Goal: Task Accomplishment & Management: Complete application form

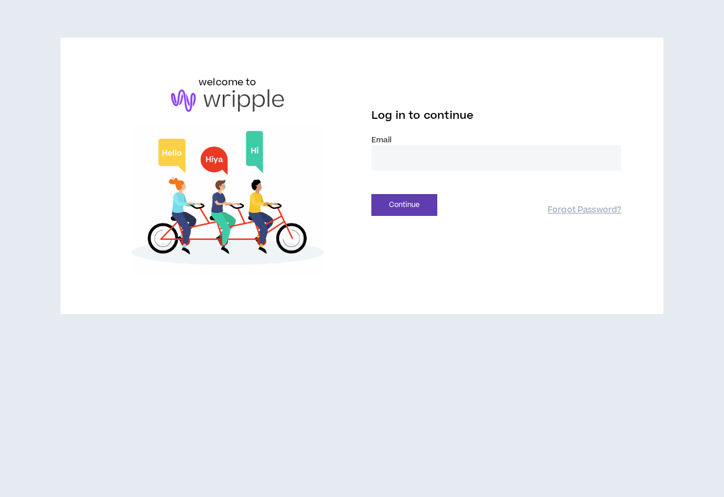
click at [495, 166] on input "email" at bounding box center [496, 157] width 250 height 25
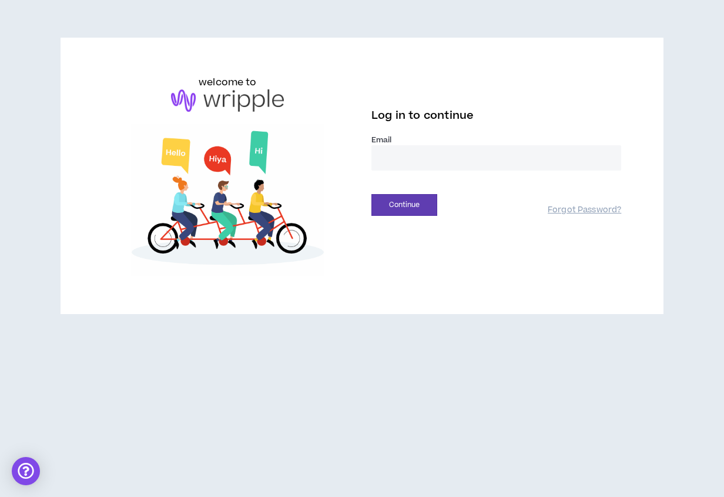
type input "**********"
click at [395, 201] on button "Continue" at bounding box center [404, 205] width 66 height 22
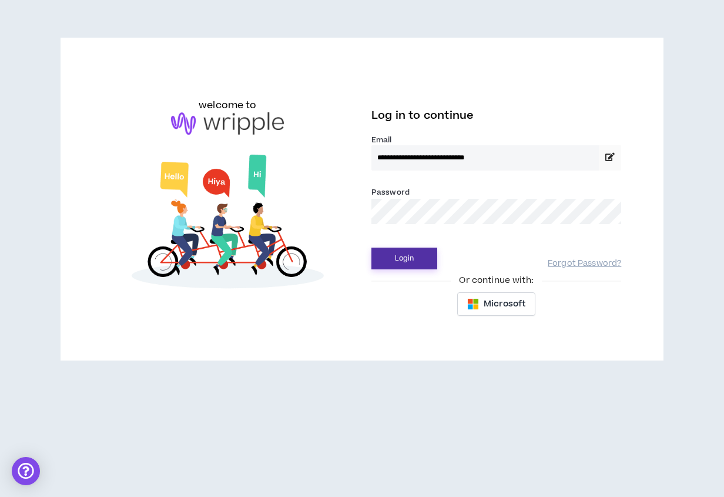
click at [407, 257] on button "Login" at bounding box center [404, 258] width 66 height 22
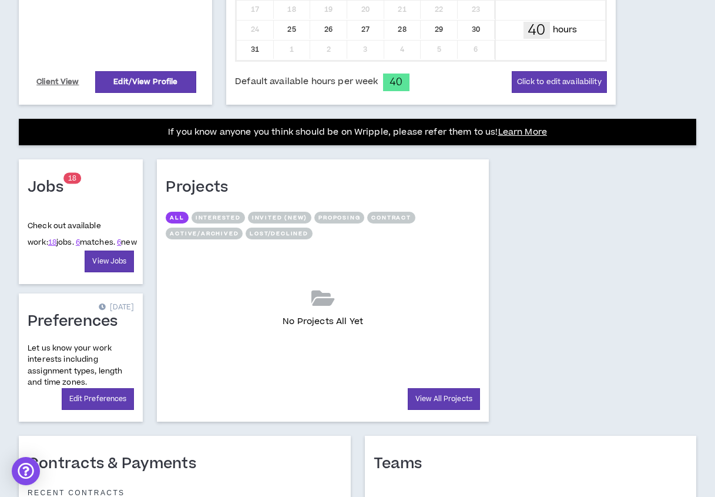
scroll to position [477, 0]
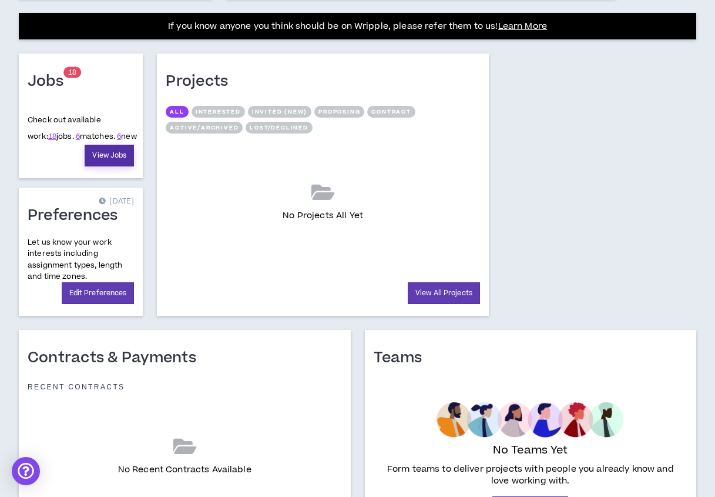
click at [100, 155] on link "View Jobs" at bounding box center [109, 156] width 49 height 22
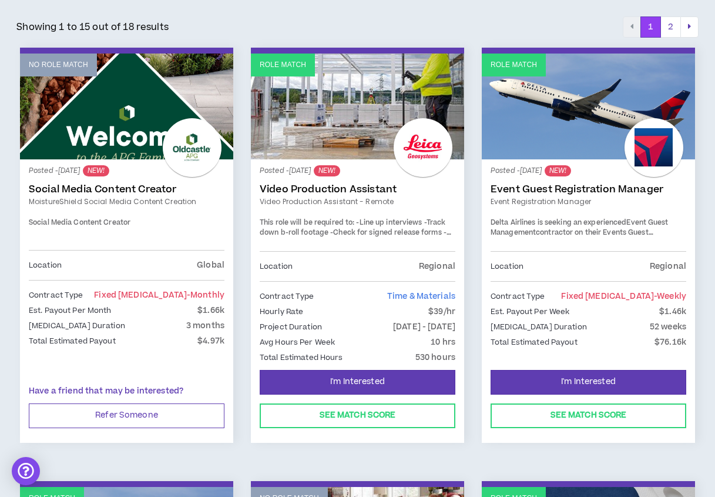
scroll to position [198, 0]
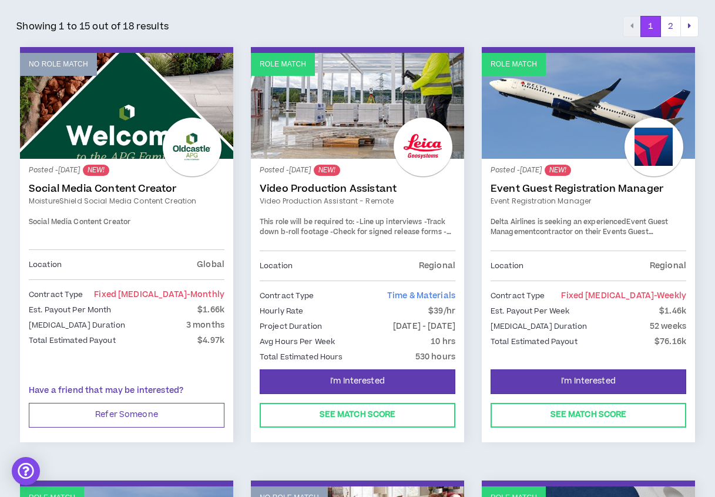
click at [562, 126] on link "Role Match" at bounding box center [588, 106] width 213 height 106
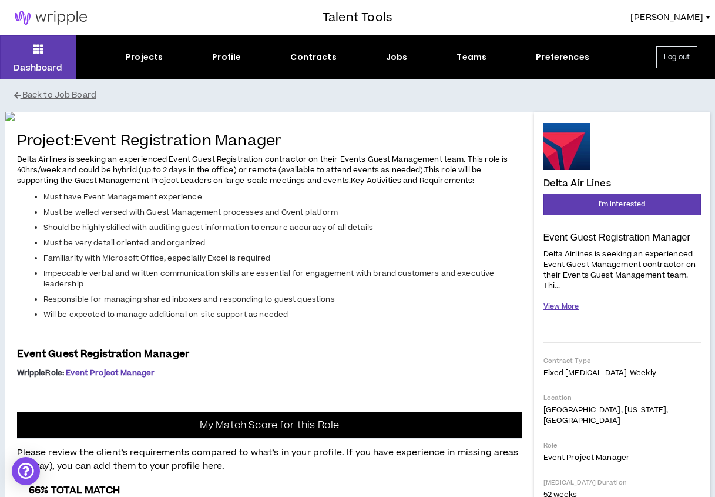
click at [558, 305] on button "View More" at bounding box center [562, 306] width 36 height 21
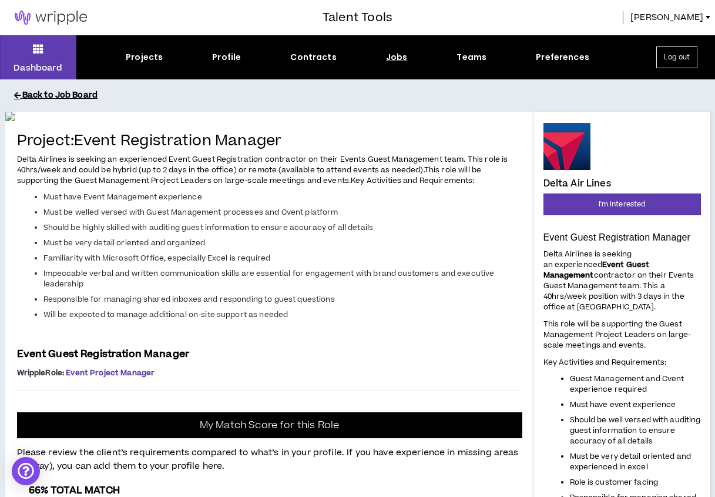
click at [45, 91] on button "Back to Job Board" at bounding box center [366, 95] width 705 height 21
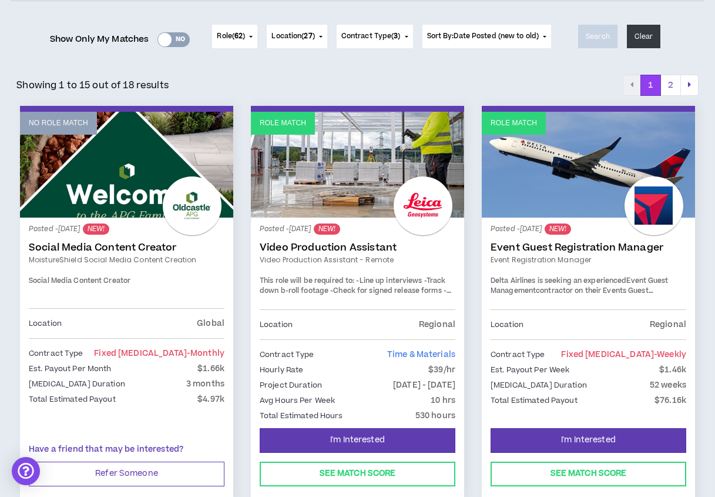
scroll to position [140, 0]
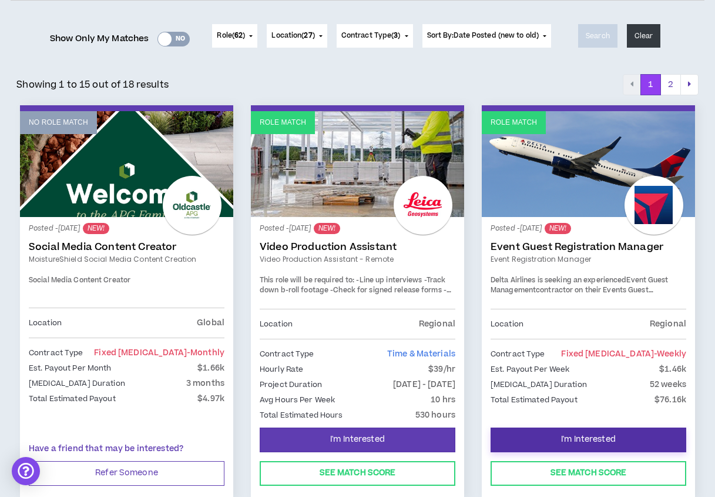
click at [567, 440] on span "I'm Interested" at bounding box center [588, 439] width 55 height 11
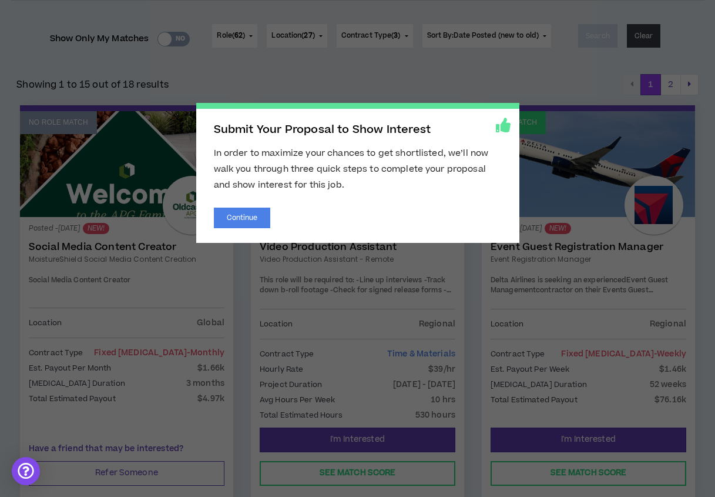
click at [333, 86] on span "Submit Your Proposal to Show Interest In order to maximize your chances to get …" at bounding box center [357, 248] width 715 height 497
click at [549, 98] on span "Submit Your Proposal to Show Interest In order to maximize your chances to get …" at bounding box center [357, 248] width 715 height 497
click at [454, 364] on span "Submit Your Proposal to Show Interest In order to maximize your chances to get …" at bounding box center [357, 248] width 715 height 497
click at [494, 131] on h2 "Submit Your Proposal to Show Interest" at bounding box center [358, 129] width 288 height 13
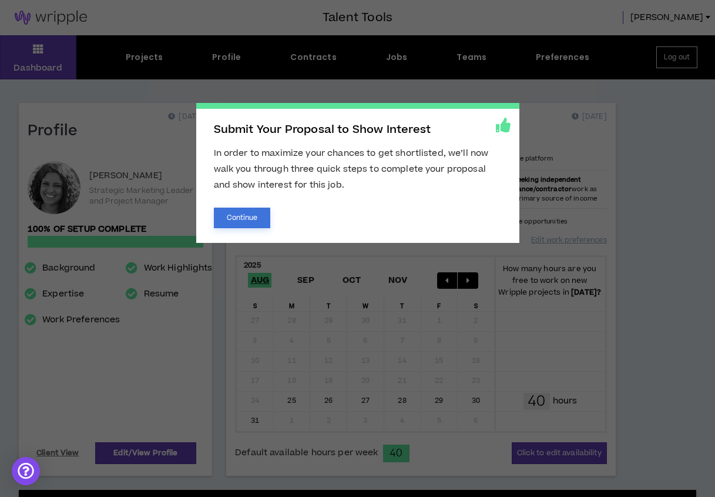
click at [239, 218] on button "Continue" at bounding box center [242, 217] width 57 height 21
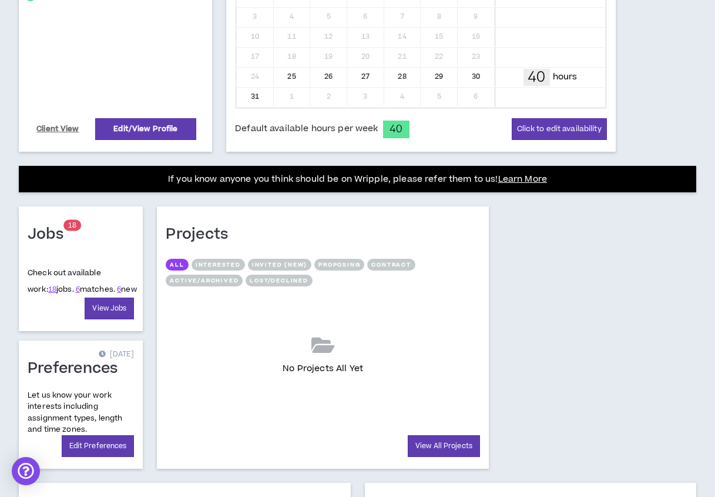
scroll to position [327, 0]
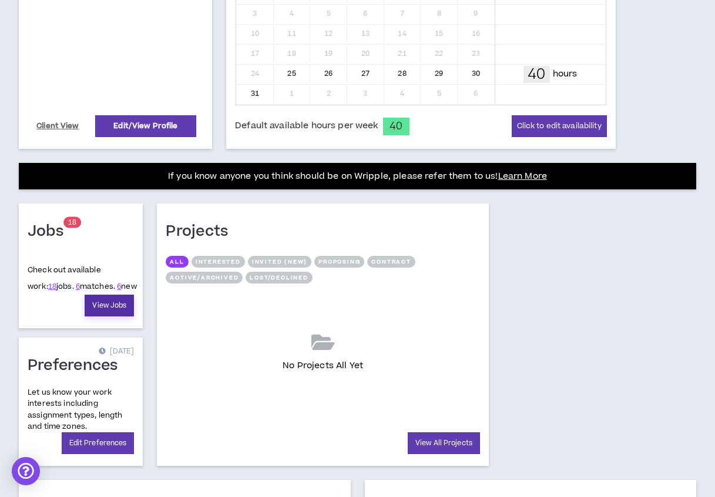
click at [109, 312] on link "View Jobs" at bounding box center [109, 305] width 49 height 22
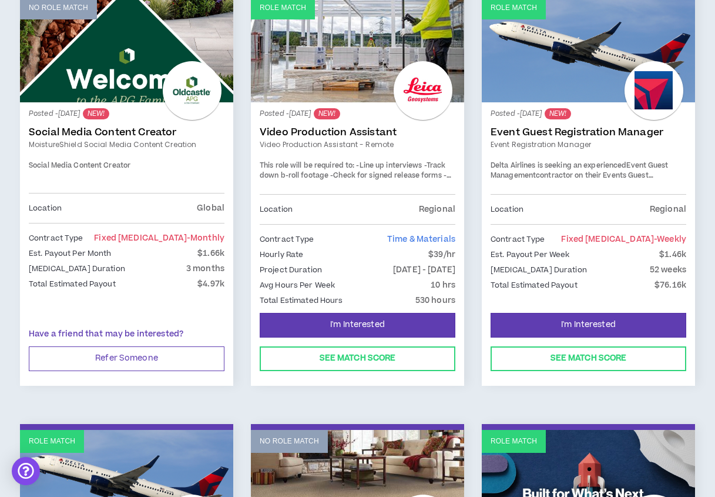
scroll to position [255, 0]
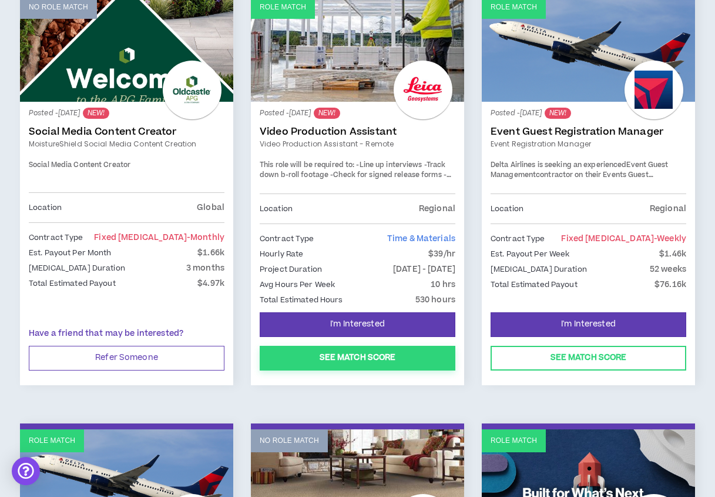
click at [374, 351] on button "See Match Score" at bounding box center [358, 358] width 196 height 25
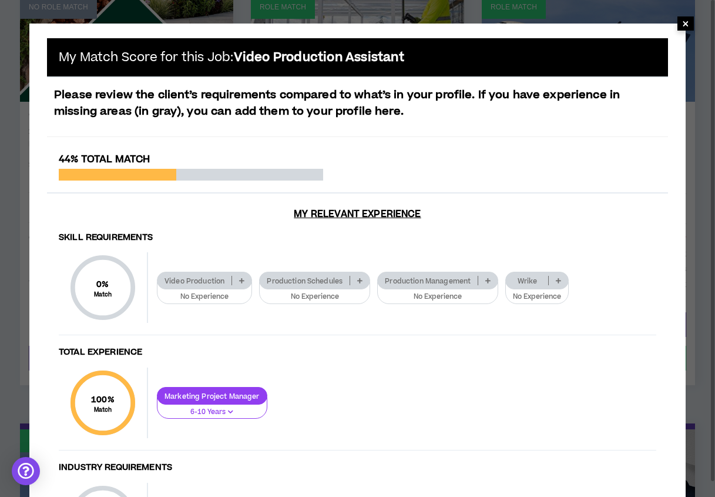
click at [686, 25] on span "×" at bounding box center [685, 23] width 7 height 14
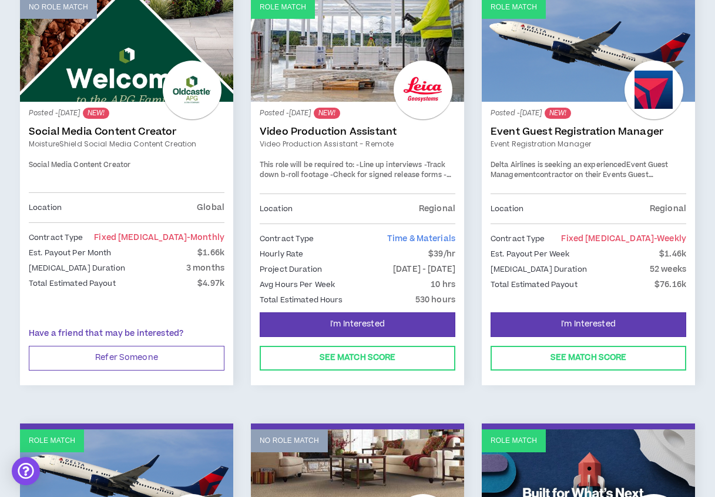
click at [353, 79] on link "Role Match" at bounding box center [357, 49] width 213 height 106
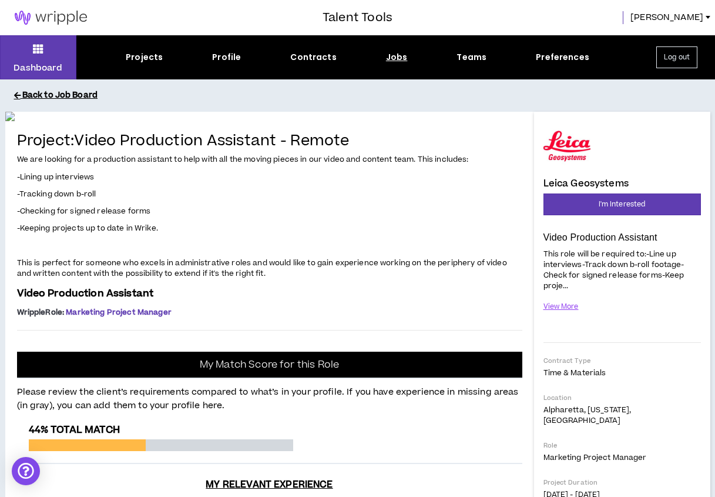
click at [36, 96] on button "Back to Job Board" at bounding box center [366, 95] width 705 height 21
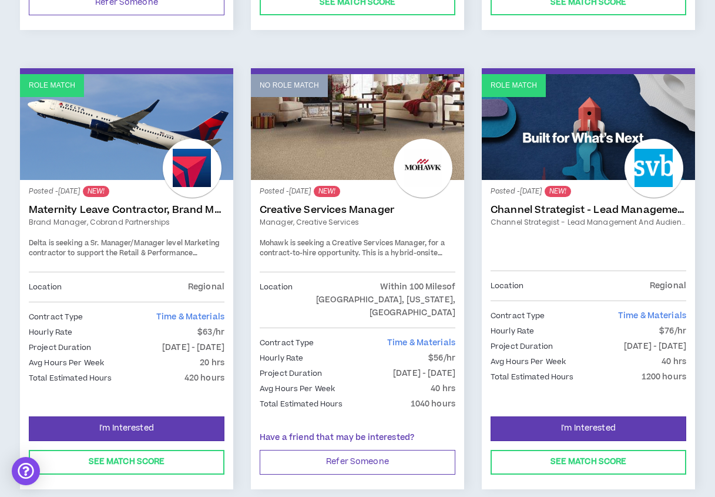
scroll to position [612, 0]
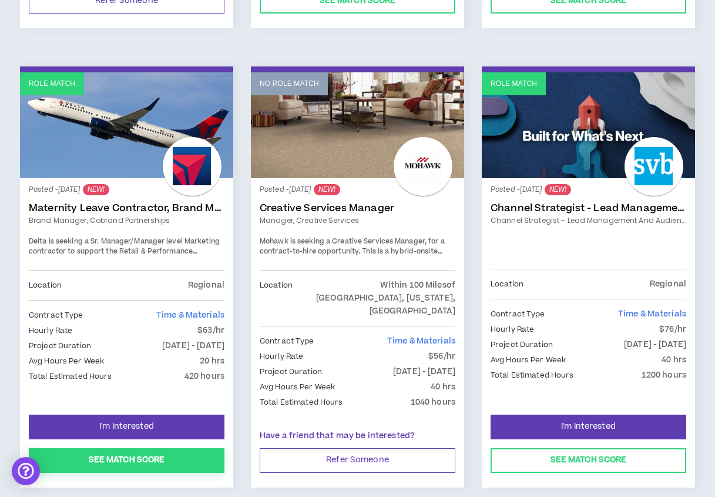
click at [117, 448] on button "See Match Score" at bounding box center [127, 460] width 196 height 25
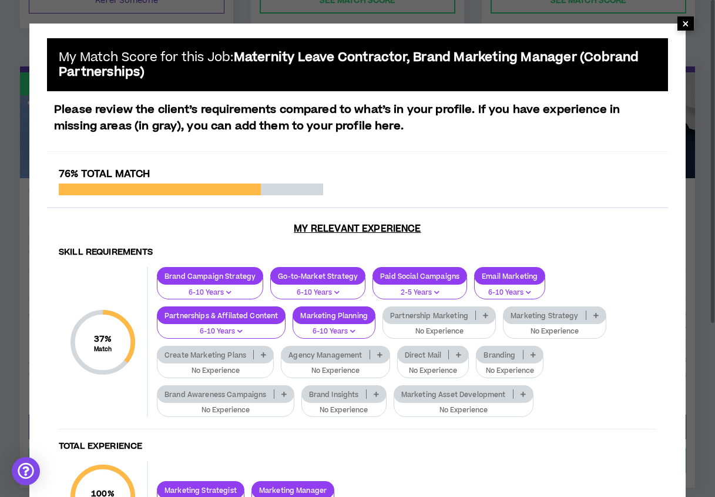
click at [691, 22] on span "×" at bounding box center [686, 23] width 16 height 14
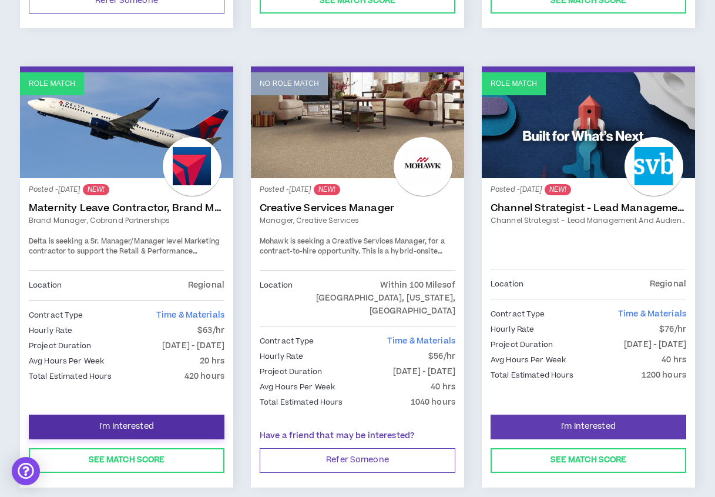
click at [89, 414] on button "I'm Interested" at bounding box center [127, 426] width 196 height 25
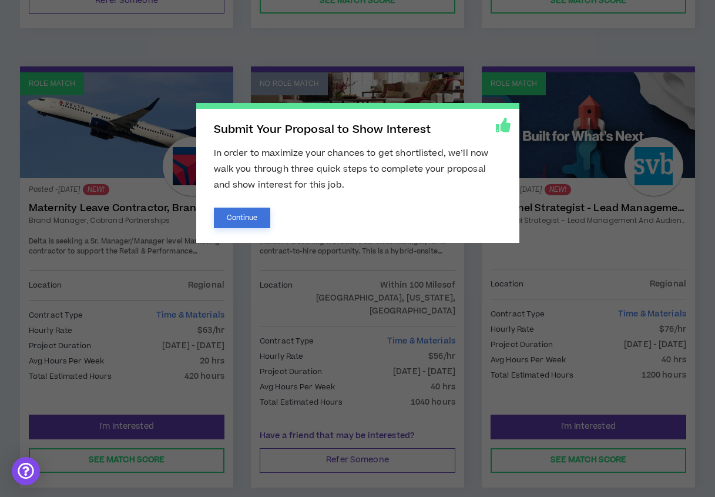
click at [236, 215] on button "Continue" at bounding box center [242, 217] width 57 height 21
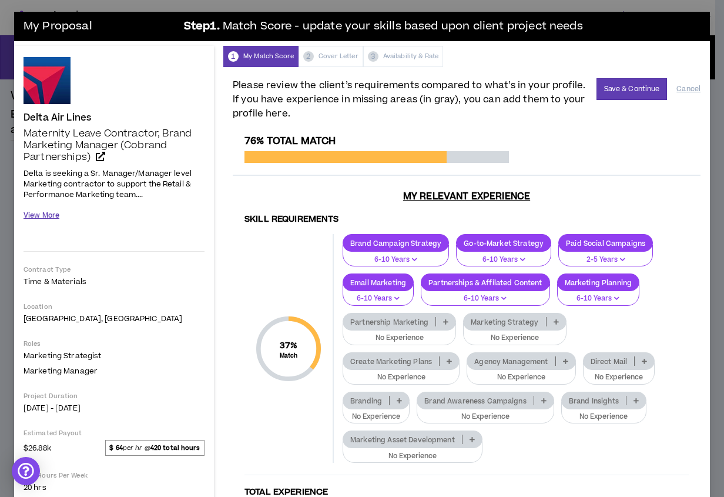
click at [35, 211] on button "View More" at bounding box center [42, 215] width 36 height 21
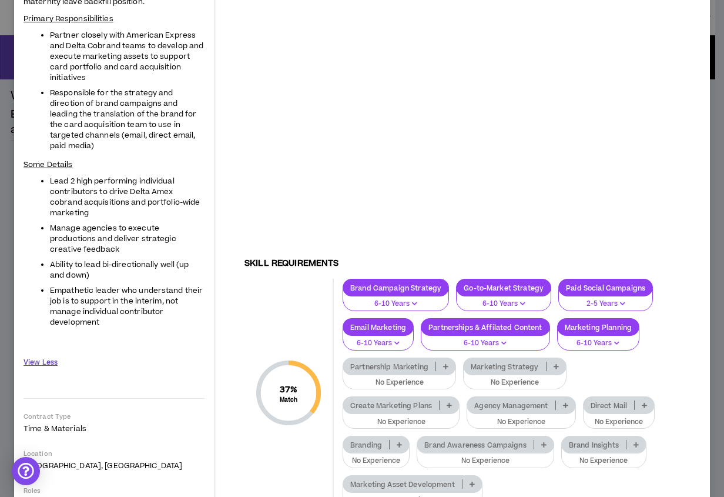
scroll to position [216, 0]
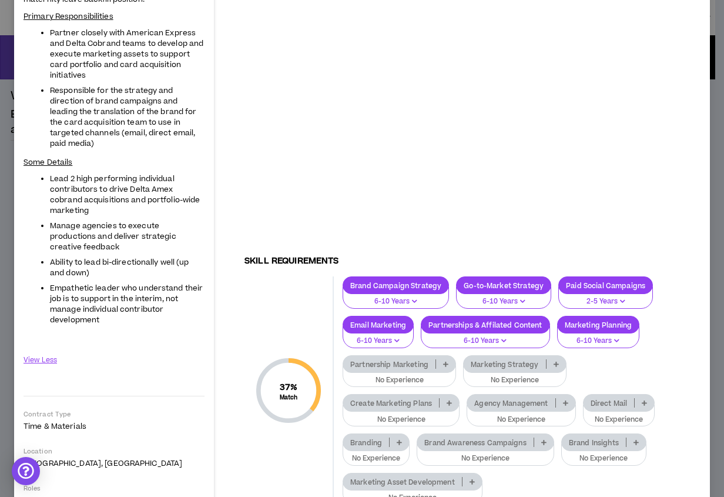
click at [445, 361] on icon at bounding box center [445, 364] width 5 height 6
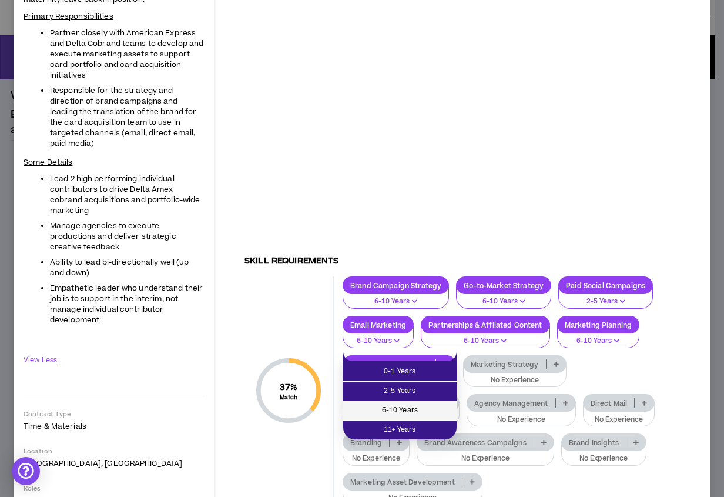
click at [412, 408] on span "6-10 Years" at bounding box center [399, 410] width 99 height 13
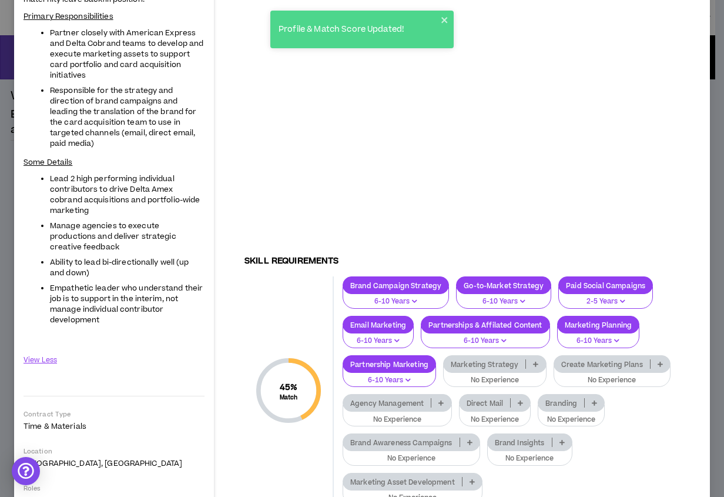
click at [535, 361] on icon at bounding box center [535, 364] width 5 height 6
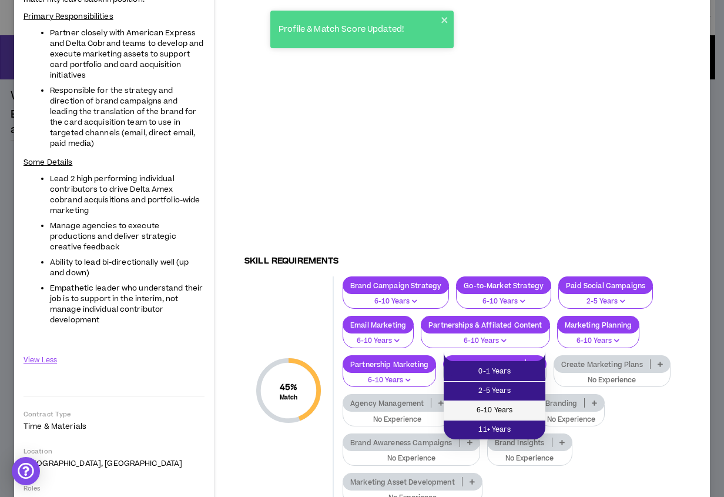
click at [507, 410] on span "6-10 Years" at bounding box center [495, 410] width 88 height 13
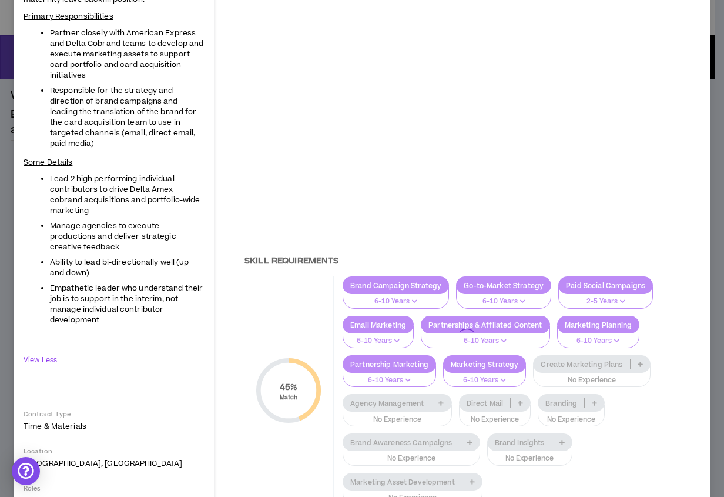
click at [639, 356] on div at bounding box center [467, 338] width 468 height 839
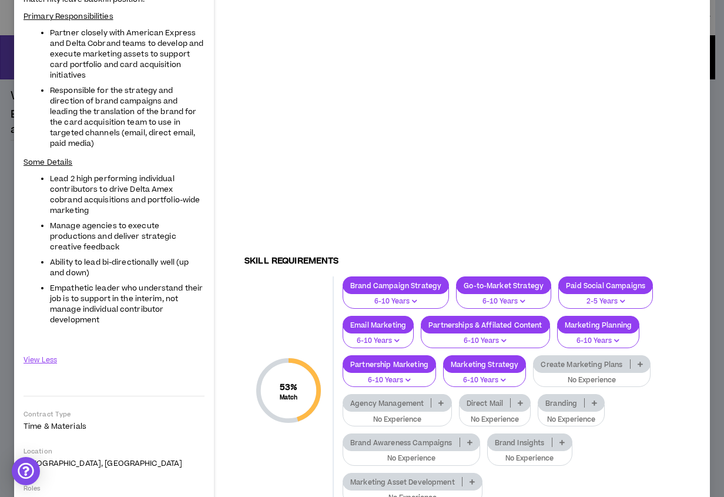
click at [639, 361] on icon at bounding box center [640, 364] width 5 height 6
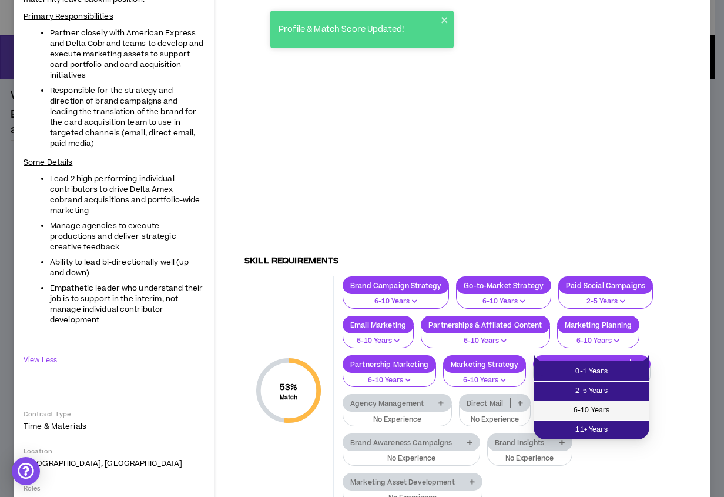
click at [604, 411] on span "6-10 Years" at bounding box center [592, 410] width 102 height 13
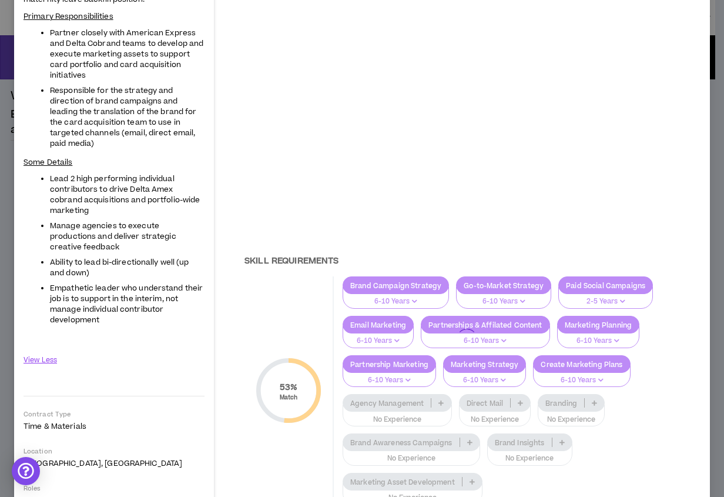
click at [441, 391] on div at bounding box center [467, 338] width 468 height 839
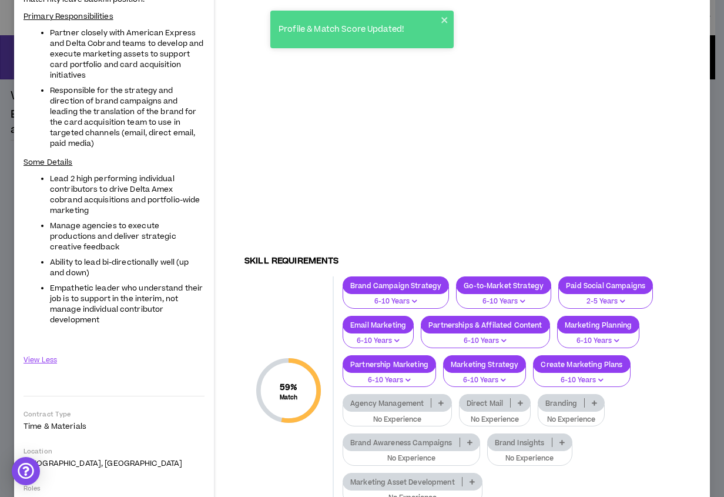
click at [441, 400] on icon at bounding box center [440, 403] width 5 height 6
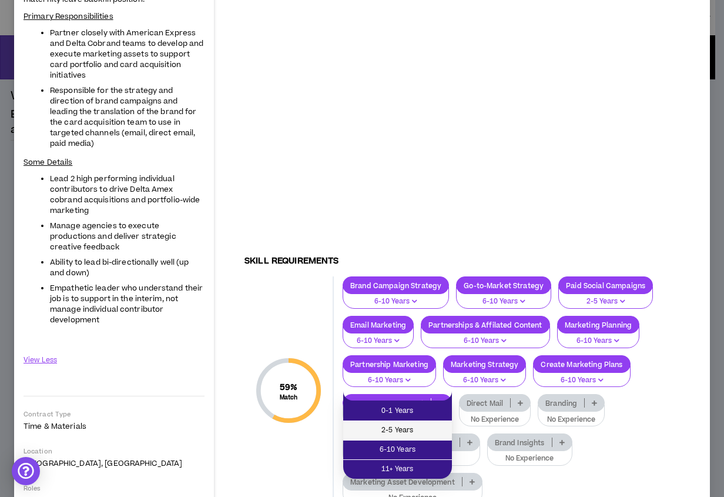
click at [401, 428] on span "2-5 Years" at bounding box center [397, 430] width 95 height 13
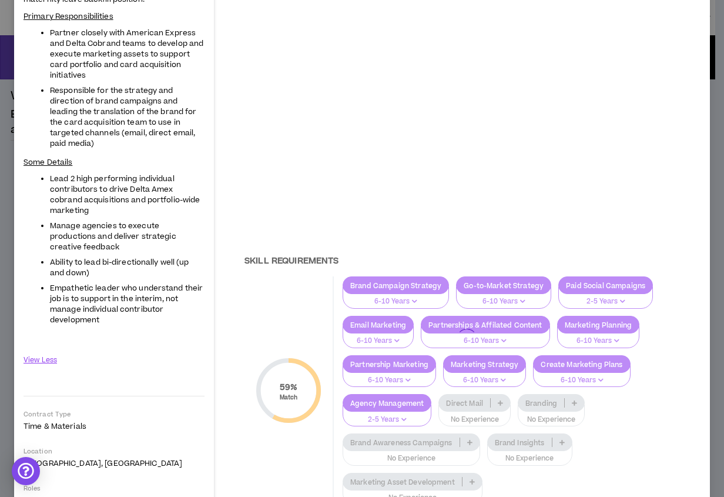
click at [573, 394] on div at bounding box center [467, 338] width 468 height 839
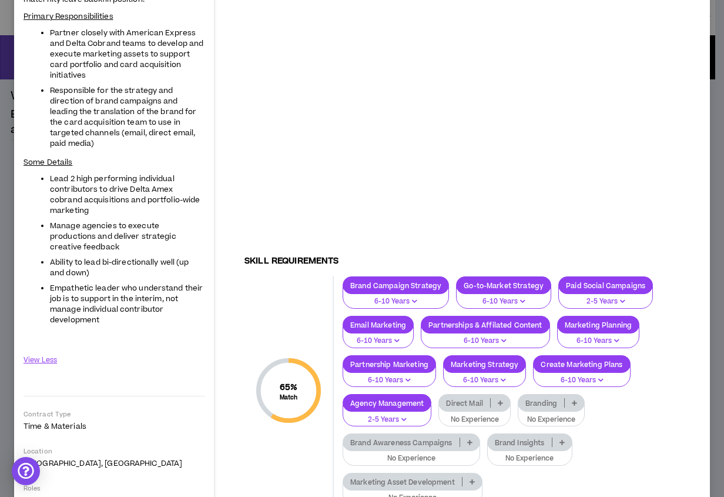
click at [573, 400] on icon at bounding box center [574, 403] width 5 height 6
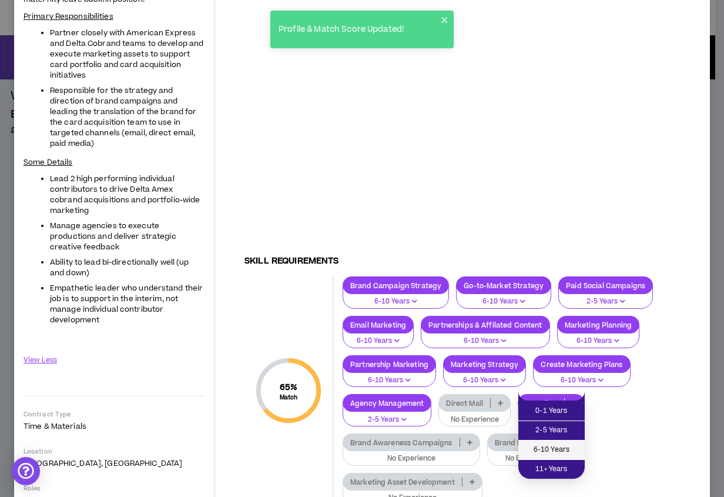
click at [559, 448] on span "6-10 Years" at bounding box center [551, 449] width 52 height 13
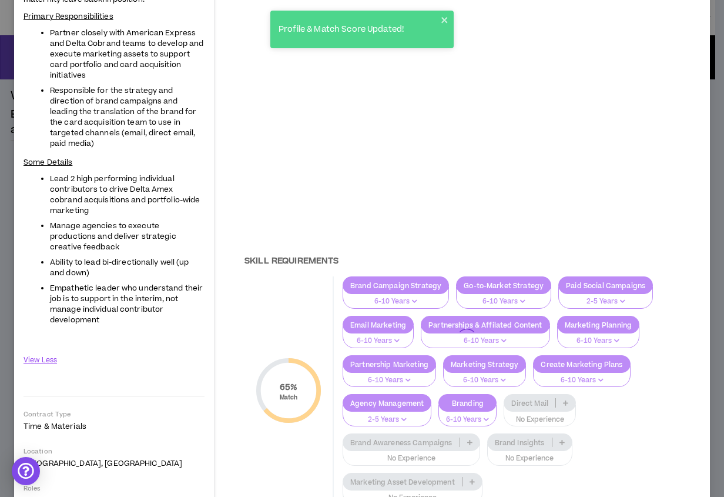
click at [469, 432] on div at bounding box center [467, 338] width 468 height 839
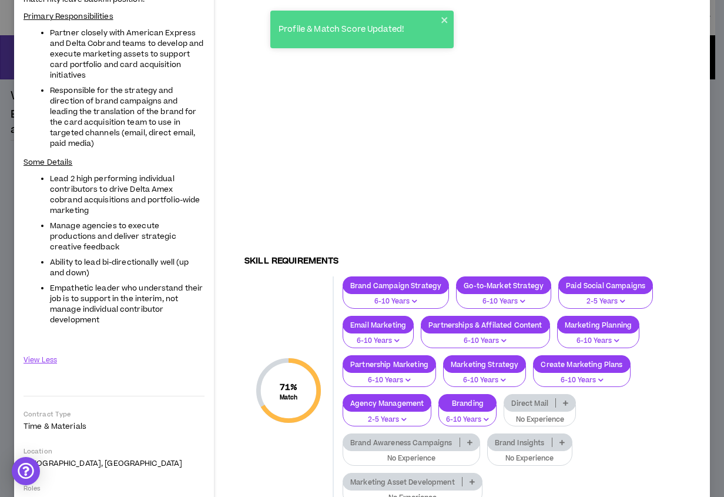
click at [569, 398] on p at bounding box center [565, 402] width 19 height 9
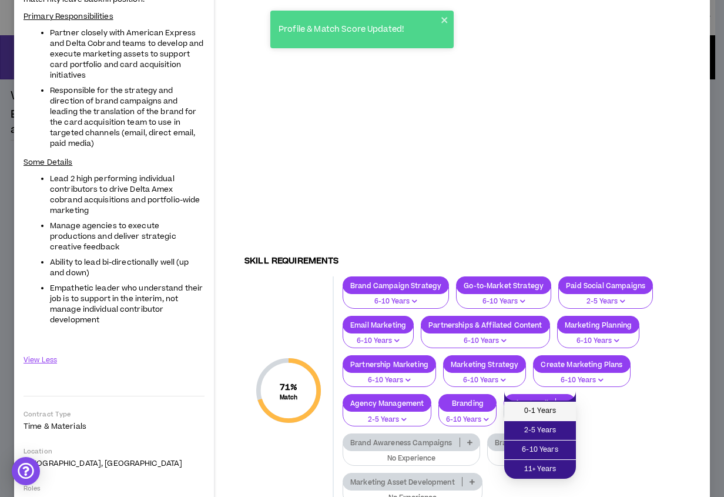
click at [556, 410] on span "0-1 Years" at bounding box center [540, 410] width 58 height 13
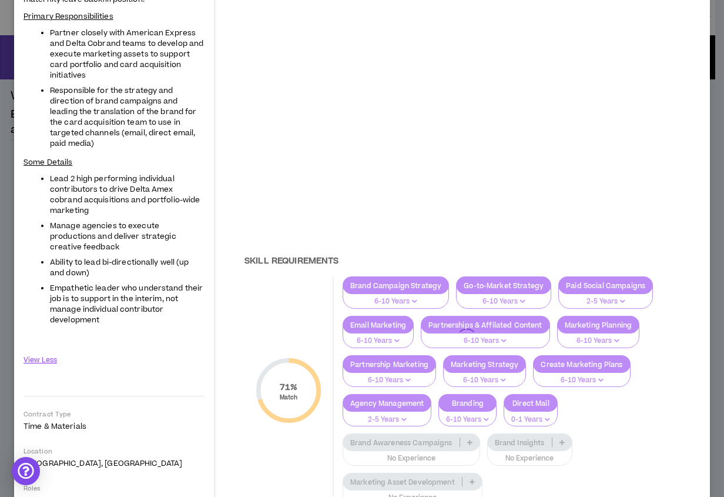
click at [468, 435] on div at bounding box center [467, 338] width 468 height 839
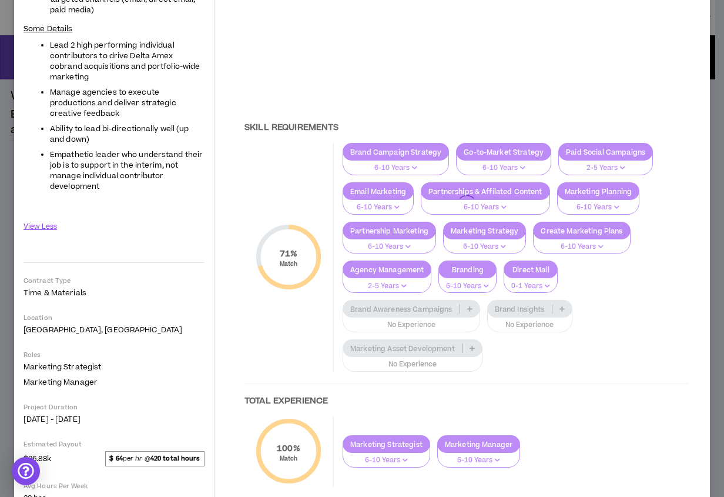
scroll to position [350, 0]
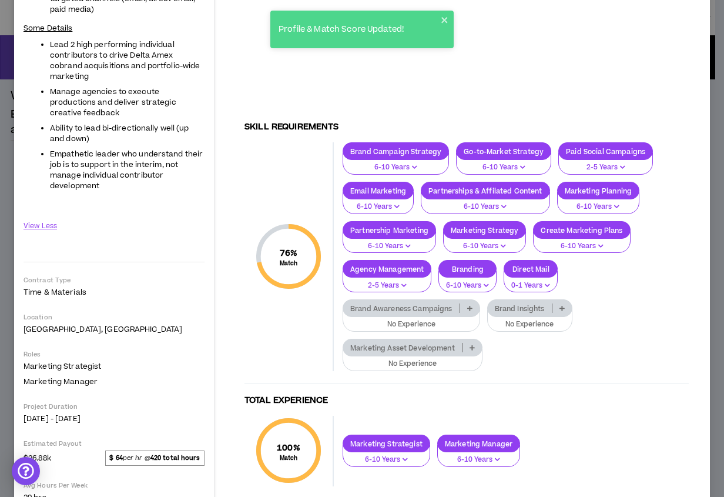
click at [466, 303] on p at bounding box center [469, 307] width 19 height 9
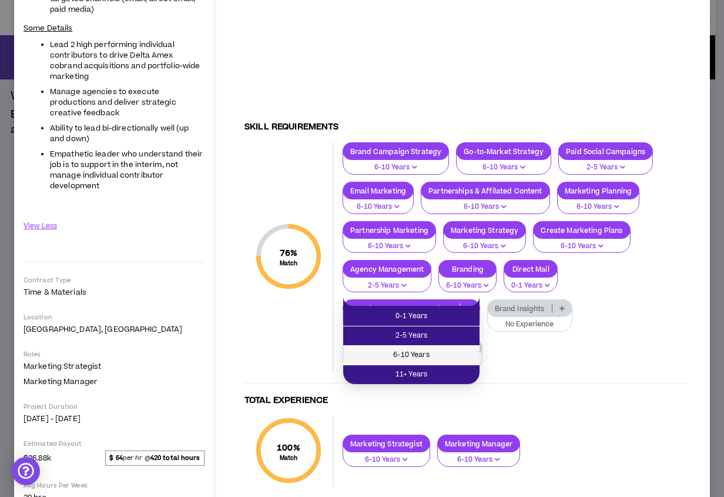
click at [458, 353] on span "6-10 Years" at bounding box center [411, 354] width 122 height 13
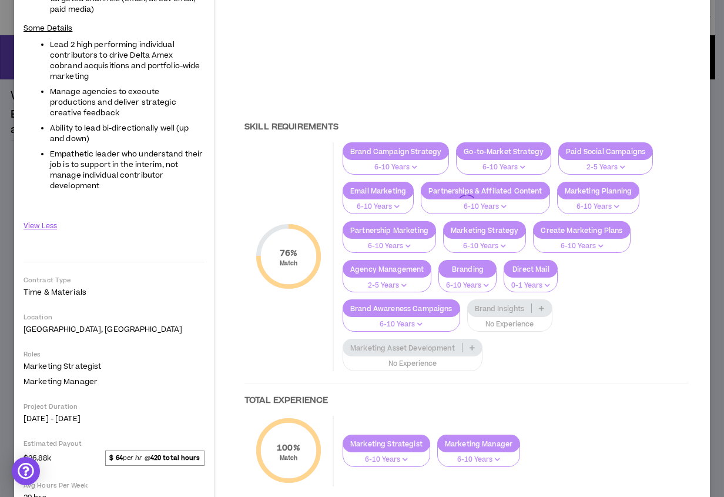
click at [544, 297] on div at bounding box center [467, 204] width 468 height 839
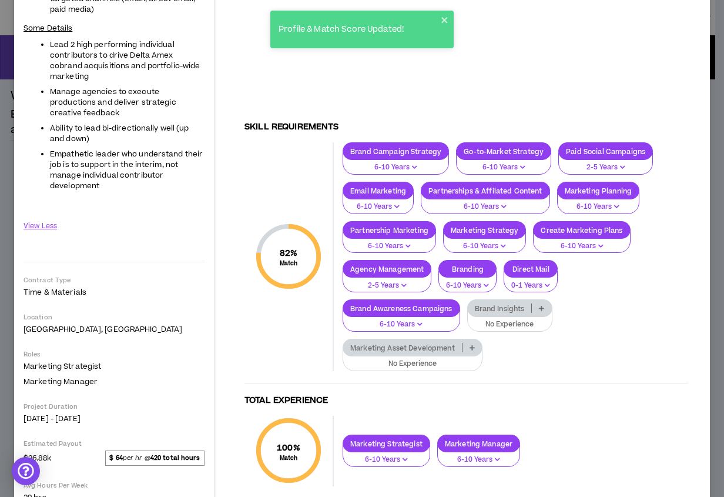
click at [544, 305] on icon at bounding box center [541, 308] width 5 height 6
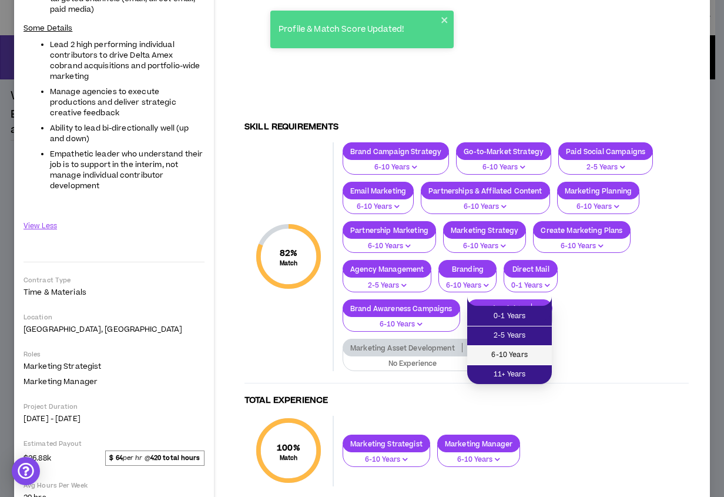
click at [537, 353] on span "6-10 Years" at bounding box center [509, 354] width 71 height 13
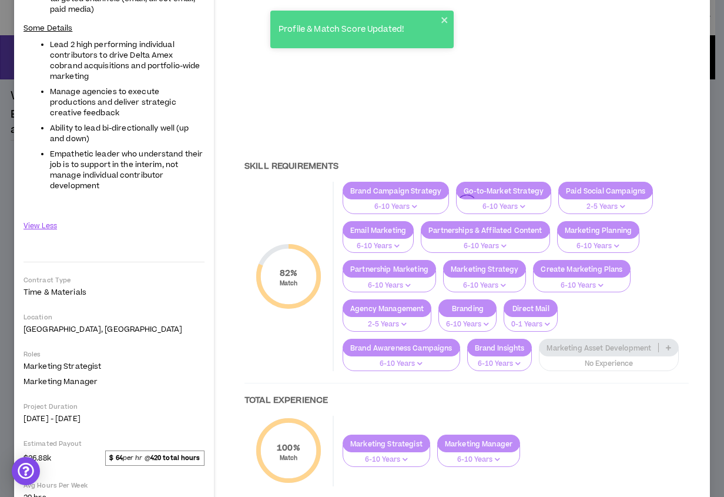
click at [472, 334] on div at bounding box center [467, 204] width 468 height 839
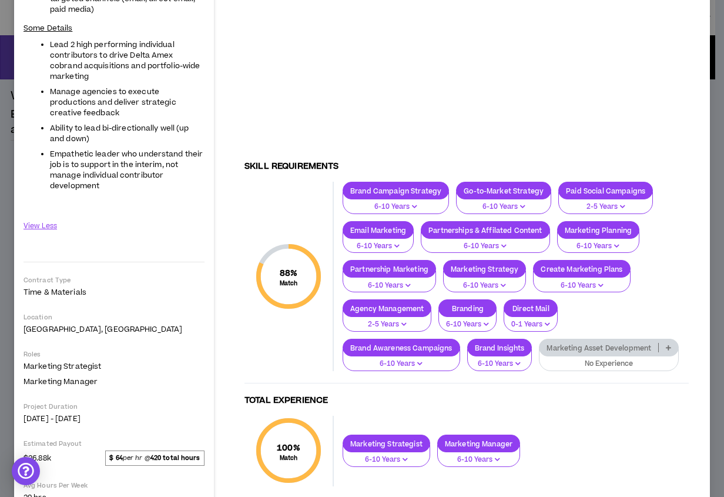
click at [666, 344] on icon at bounding box center [668, 347] width 5 height 6
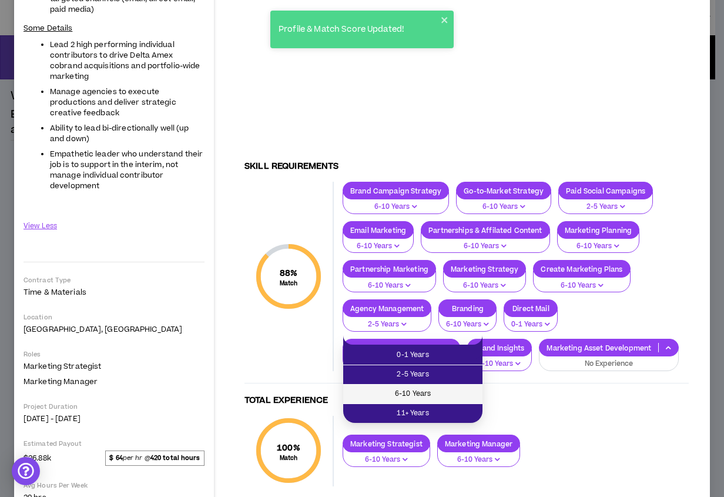
click at [464, 394] on span "6-10 Years" at bounding box center [412, 393] width 125 height 13
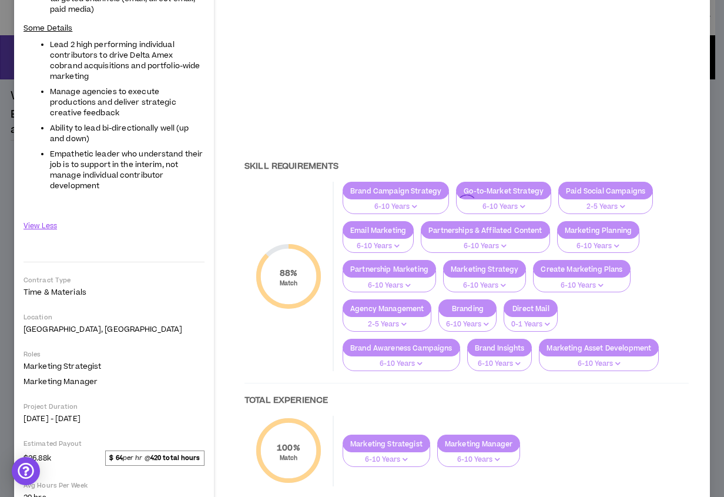
click at [582, 386] on div at bounding box center [467, 204] width 468 height 839
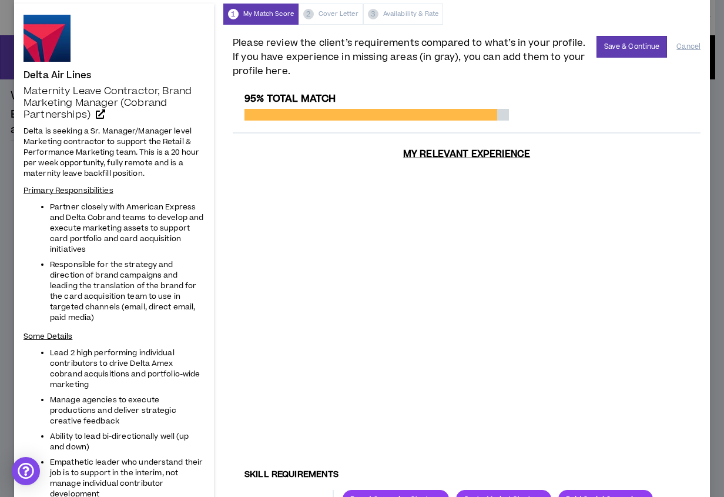
scroll to position [0, 0]
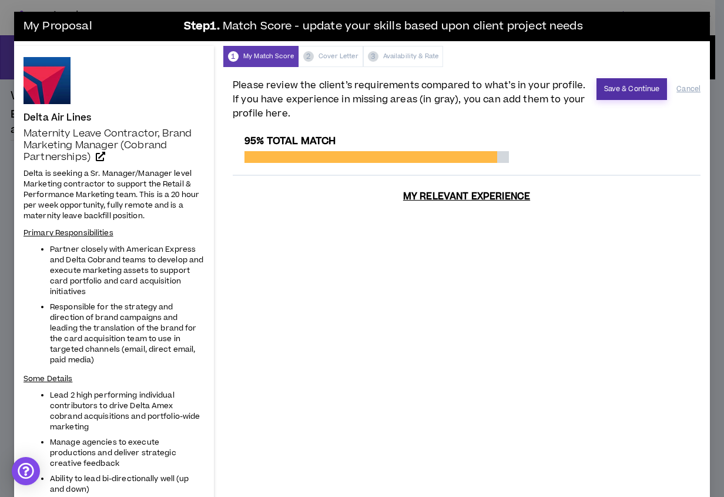
click at [605, 85] on button "Save & Continue" at bounding box center [631, 89] width 71 height 22
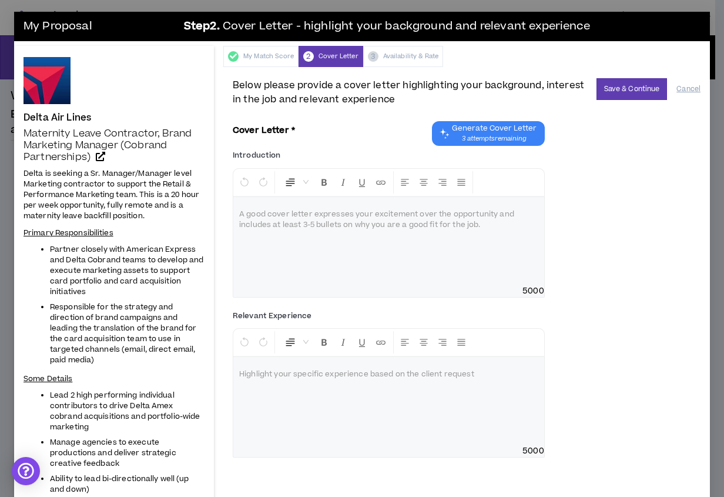
click at [293, 249] on div at bounding box center [388, 241] width 311 height 88
click at [102, 155] on icon at bounding box center [100, 156] width 9 height 9
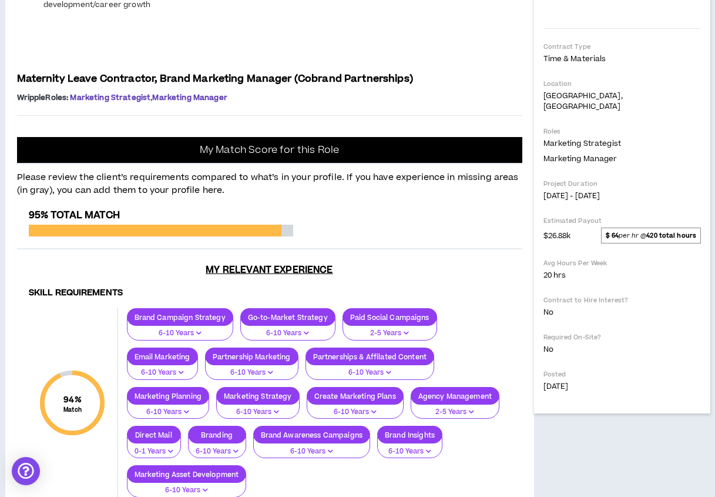
scroll to position [327, 0]
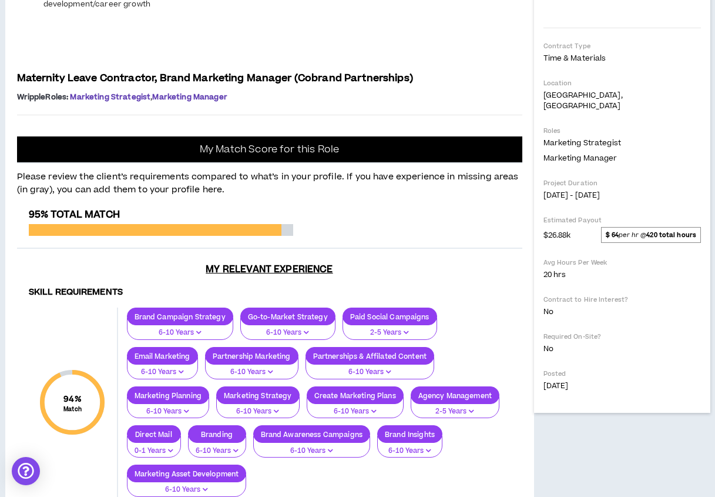
drag, startPoint x: 18, startPoint y: 95, endPoint x: 535, endPoint y: 281, distance: 550.2
click at [535, 281] on div "Project: Brand Manager, Cobrand Partnerships Delta is seeking a Sr. Manager/Man…" at bounding box center [357, 290] width 705 height 1013
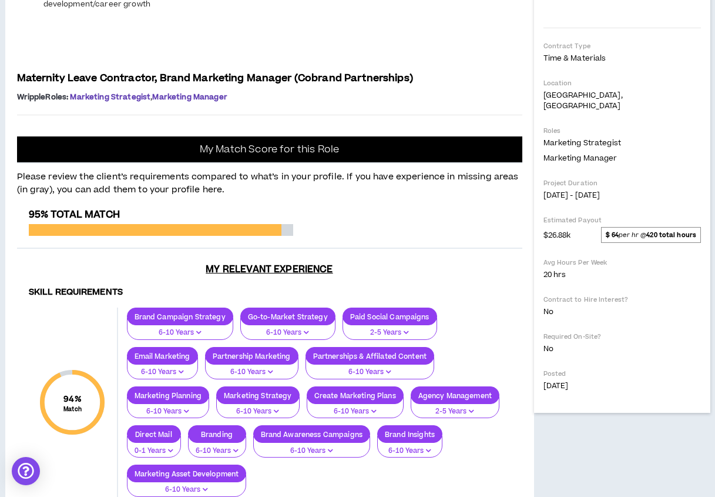
drag, startPoint x: 80, startPoint y: 292, endPoint x: 39, endPoint y: 176, distance: 122.7
drag, startPoint x: 39, startPoint y: 176, endPoint x: 22, endPoint y: 98, distance: 80.0
drag, startPoint x: 19, startPoint y: 96, endPoint x: 169, endPoint y: 297, distance: 250.2
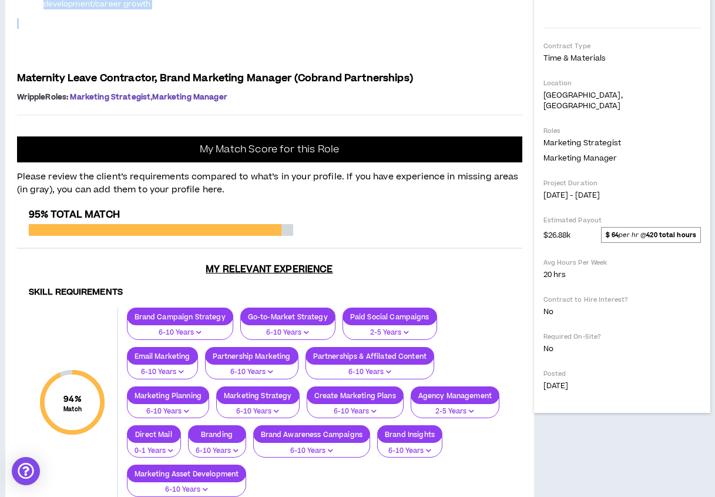
copy div "Project: Brand Manager, Cobrand Partnerships Delta is seeking a Sr. Manager/Man…"
